Goal: Transaction & Acquisition: Purchase product/service

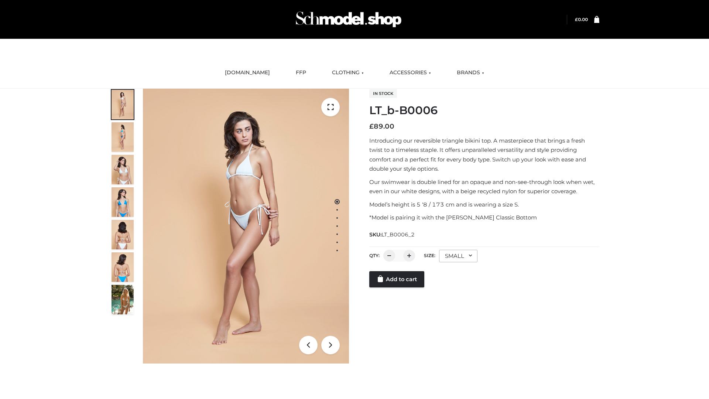
click at [397, 287] on link "Add to cart" at bounding box center [396, 279] width 55 height 16
